Goal: Information Seeking & Learning: Learn about a topic

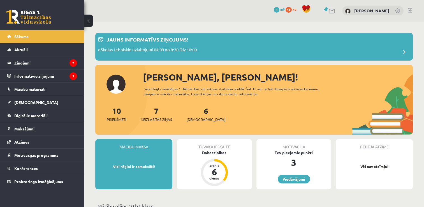
click at [232, 157] on div "Tuvākā ieskaite Dabaszinības Atlicis 6 dienas" at bounding box center [214, 164] width 75 height 50
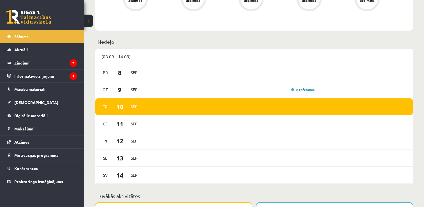
scroll to position [295, 0]
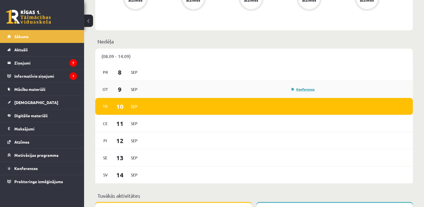
click at [297, 91] on link "Konference" at bounding box center [303, 89] width 24 height 4
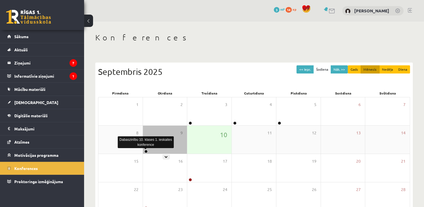
click at [145, 152] on link at bounding box center [145, 151] width 3 height 3
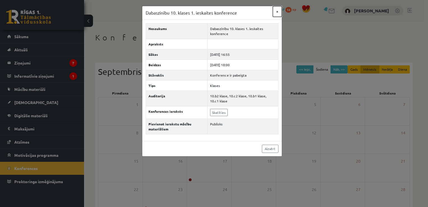
click at [276, 11] on button "×" at bounding box center [277, 11] width 9 height 11
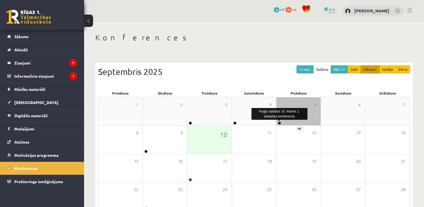
click at [279, 124] on link at bounding box center [279, 122] width 3 height 3
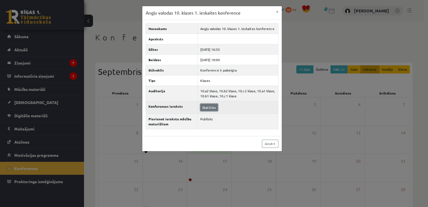
click at [206, 108] on link "Skatīties" at bounding box center [209, 107] width 18 height 7
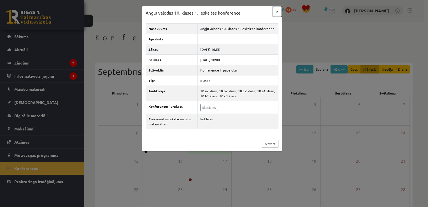
click at [277, 12] on button "×" at bounding box center [277, 11] width 9 height 11
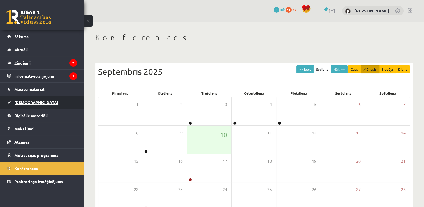
click at [19, 103] on span "[DEMOGRAPHIC_DATA]" at bounding box center [36, 102] width 44 height 5
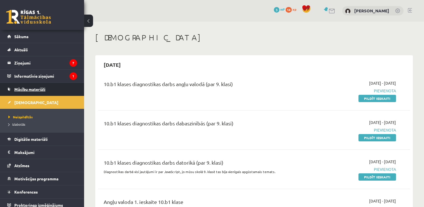
click at [31, 91] on span "Mācību materiāli" at bounding box center [29, 89] width 31 height 5
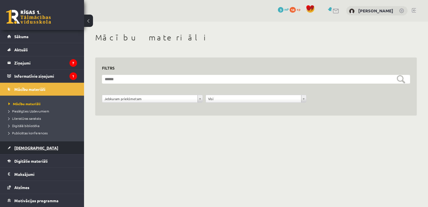
click at [22, 145] on span "[DEMOGRAPHIC_DATA]" at bounding box center [36, 147] width 44 height 5
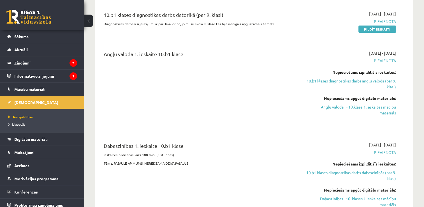
scroll to position [148, 0]
click at [380, 106] on link "Angļu valoda I - 10.klase 1.ieskaites mācību materiāls" at bounding box center [350, 110] width 92 height 12
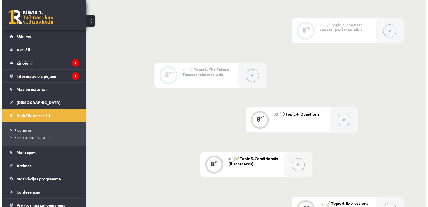
scroll to position [236, 0]
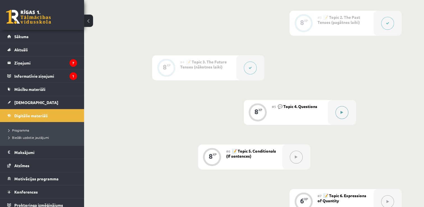
click at [341, 114] on button at bounding box center [341, 112] width 13 height 13
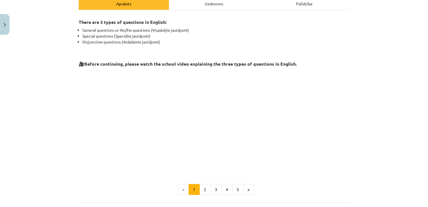
scroll to position [137, 0]
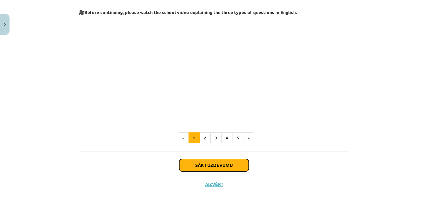
click at [212, 163] on button "Sākt uzdevumu" at bounding box center [213, 165] width 69 height 12
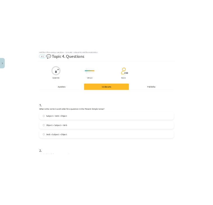
scroll to position [14, 0]
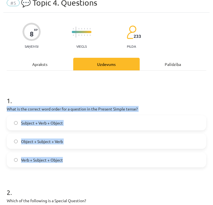
drag, startPoint x: 3, startPoint y: 106, endPoint x: 73, endPoint y: 166, distance: 92.2
copy div "What is the correct word order for a question in the Present Simple tense? Subj…"
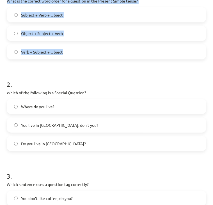
scroll to position [123, 0]
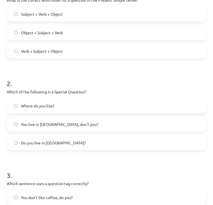
click at [13, 104] on label "Where do you live?" at bounding box center [106, 106] width 198 height 14
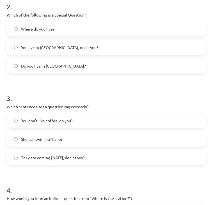
scroll to position [202, 0]
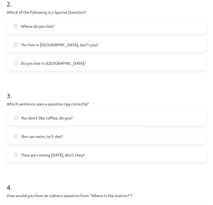
drag, startPoint x: 3, startPoint y: 102, endPoint x: 101, endPoint y: 158, distance: 112.0
click at [101, 158] on div "8 XP Saņemsi Viegls 233 pilda Apraksts Uzdevums Palīdzība 1 . What is the corre…" at bounding box center [106, 64] width 206 height 480
copy div "Which sentence uses a question tag correctly? You don’t like coffee, do you? Sh…"
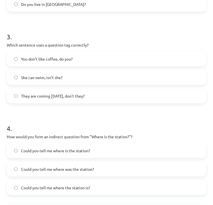
scroll to position [305, 0]
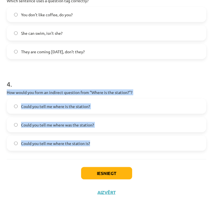
drag, startPoint x: 5, startPoint y: 90, endPoint x: 99, endPoint y: 146, distance: 108.8
copy div "How would you form an indirect question from "Where is the station?"? Could you…"
click at [101, 173] on button "Iesniegt" at bounding box center [106, 173] width 51 height 12
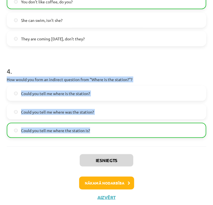
scroll to position [319, 0]
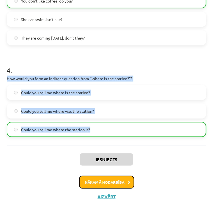
click at [101, 180] on button "Nākamā nodarbība" at bounding box center [106, 182] width 55 height 13
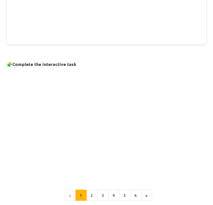
scroll to position [323, 0]
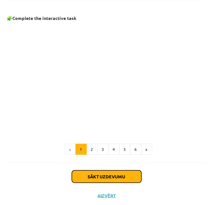
click at [103, 173] on button "Sākt uzdevumu" at bounding box center [106, 176] width 69 height 12
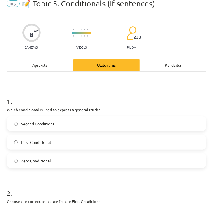
scroll to position [3, 0]
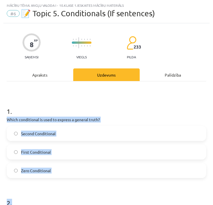
drag, startPoint x: 4, startPoint y: 117, endPoint x: 74, endPoint y: 181, distance: 94.8
copy form "Which conditional is used to express a general truth? Second Conditional First …"
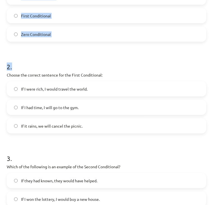
scroll to position [141, 0]
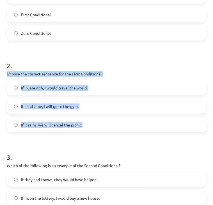
drag, startPoint x: 7, startPoint y: 73, endPoint x: 88, endPoint y: 126, distance: 97.6
click at [88, 126] on div "2 . Choose the correct sentence for the First Conditional: If I were rich, I wo…" at bounding box center [106, 92] width 199 height 80
copy div "Choose the correct sentence for the First Conditional: If I were rich, I would …"
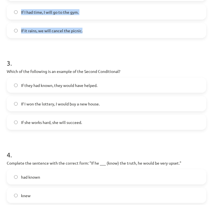
scroll to position [236, 0]
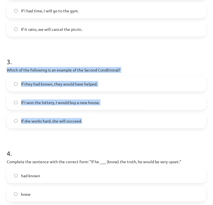
drag, startPoint x: 4, startPoint y: 69, endPoint x: 101, endPoint y: 118, distance: 108.5
click at [101, 118] on div "8 XP Saņemsi Viegls 233 pilda Apraksts Uzdevums Palīdzība 1 . Which conditional…" at bounding box center [106, 31] width 206 height 480
copy div "Which of the following is an example of the Second Conditional? If they had kno…"
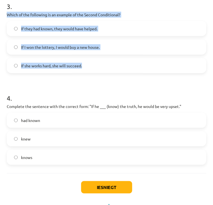
scroll to position [292, 0]
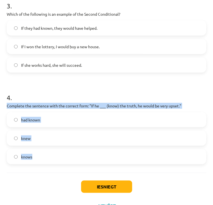
drag, startPoint x: 3, startPoint y: 103, endPoint x: 85, endPoint y: 158, distance: 98.3
click at [85, 158] on div "Mācību tēma: Angļu valoda i - 10.[PERSON_NAME] 1.ieskaites mācību materiāls #6 …" at bounding box center [106, 102] width 213 height 205
copy div "Complete the sentence with the correct form: "If he ___ (know) the truth, he wo…"
click at [105, 184] on button "Iesniegt" at bounding box center [106, 186] width 51 height 12
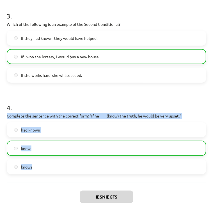
scroll to position [323, 0]
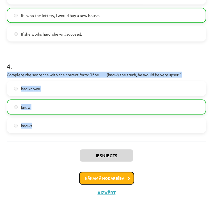
click at [105, 177] on button "Nākamā nodarbība" at bounding box center [106, 178] width 55 height 13
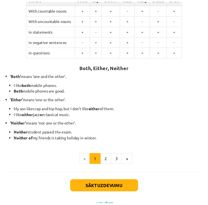
scroll to position [125, 0]
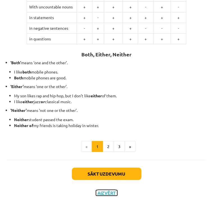
click at [103, 194] on button "Aizvērt" at bounding box center [106, 193] width 21 height 6
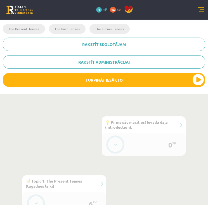
scroll to position [158, 0]
